Goal: Find specific page/section: Find specific page/section

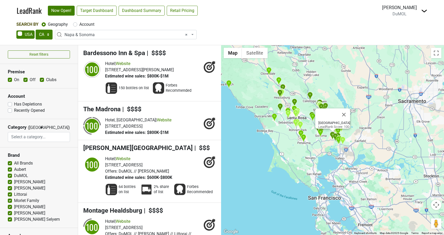
select select "CA"
select select "1138"
select select
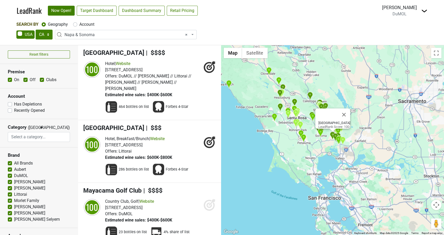
click at [79, 26] on label "Account" at bounding box center [86, 24] width 15 height 6
click at [75, 26] on input "Account" at bounding box center [75, 23] width 4 height 5
radio input "true"
select select
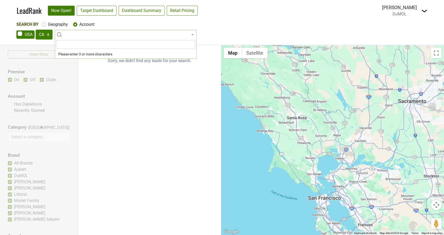
scroll to position [0, 0]
type input "lilo"
click at [97, 10] on link "Target Dashboard" at bounding box center [97, 11] width 40 height 10
drag, startPoint x: 72, startPoint y: 25, endPoint x: 70, endPoint y: 35, distance: 10.9
click at [73, 26] on div "Search By Geography Account" at bounding box center [221, 24] width 411 height 6
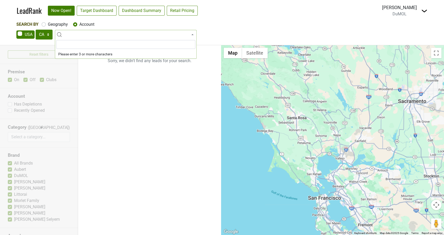
click at [72, 33] on span at bounding box center [126, 34] width 142 height 9
click at [79, 46] on input "LI" at bounding box center [125, 44] width 139 height 9
type input "L"
type input "wal"
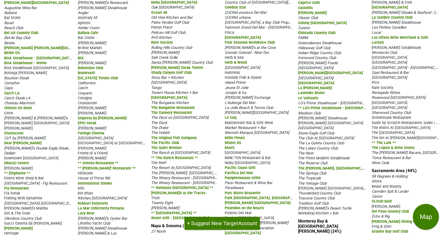
scroll to position [77, 0]
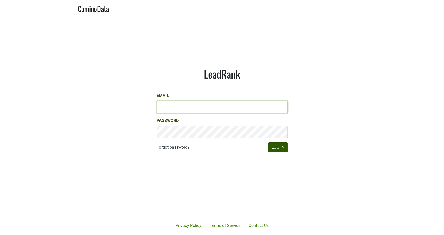
type input "[PERSON_NAME][EMAIL_ADDRESS][DOMAIN_NAME]"
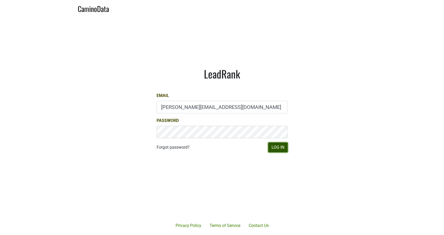
click at [273, 148] on button "Log In" at bounding box center [278, 148] width 20 height 10
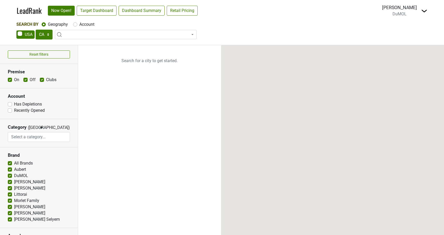
select select "CA"
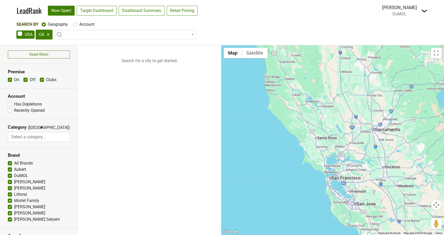
click at [79, 23] on label "Account" at bounding box center [86, 24] width 15 height 6
click at [75, 23] on input "Account" at bounding box center [75, 23] width 4 height 5
radio input "true"
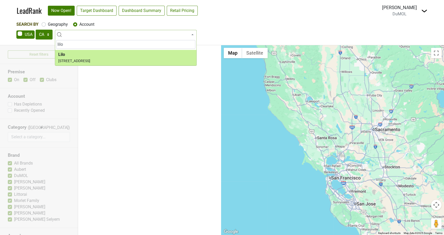
type input "lilo"
select select "124531361"
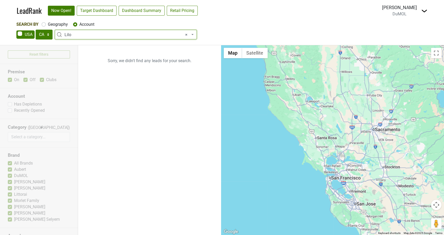
click at [82, 36] on span "× Lilo" at bounding box center [128, 35] width 126 height 6
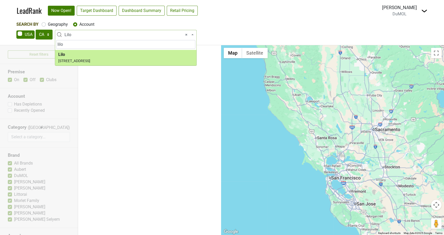
type input "lilo"
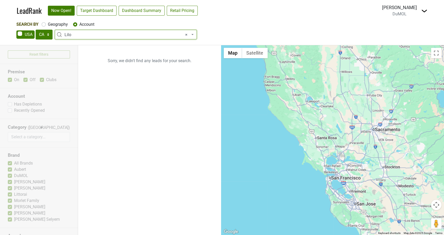
click at [75, 36] on span "× Lilo" at bounding box center [128, 35] width 126 height 6
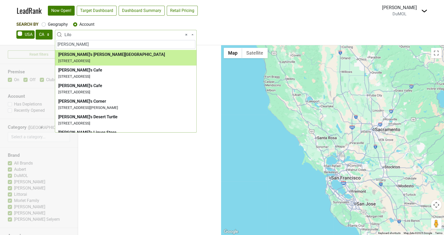
type input "[PERSON_NAME]"
select select "34466"
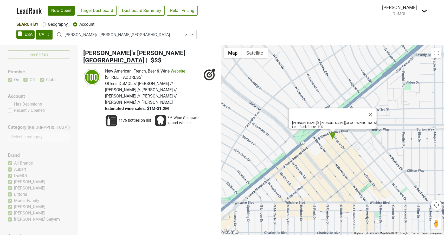
click at [98, 51] on span "[PERSON_NAME]'s [PERSON_NAME][GEOGRAPHIC_DATA]" at bounding box center [134, 56] width 102 height 15
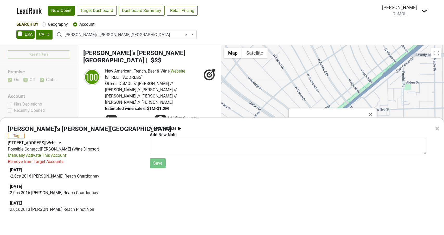
click at [109, 36] on div "× [PERSON_NAME]'s [PERSON_NAME][GEOGRAPHIC_DATA] Tag [STREET_ADDRESS] | Website…" at bounding box center [222, 117] width 444 height 235
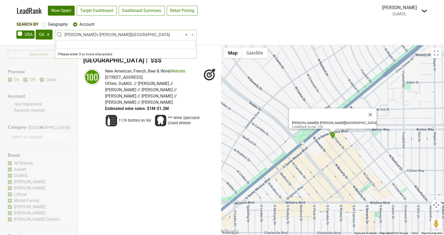
click at [109, 35] on span "× [PERSON_NAME]'s [PERSON_NAME][GEOGRAPHIC_DATA]" at bounding box center [128, 35] width 126 height 6
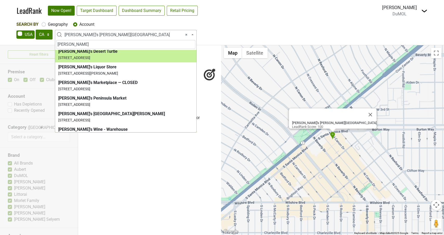
scroll to position [66, 0]
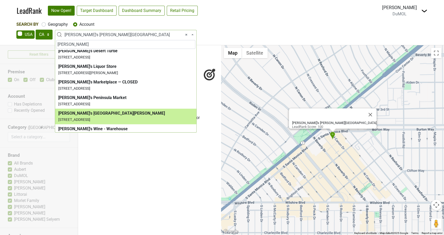
type input "[PERSON_NAME]"
